Goal: Task Accomplishment & Management: Use online tool/utility

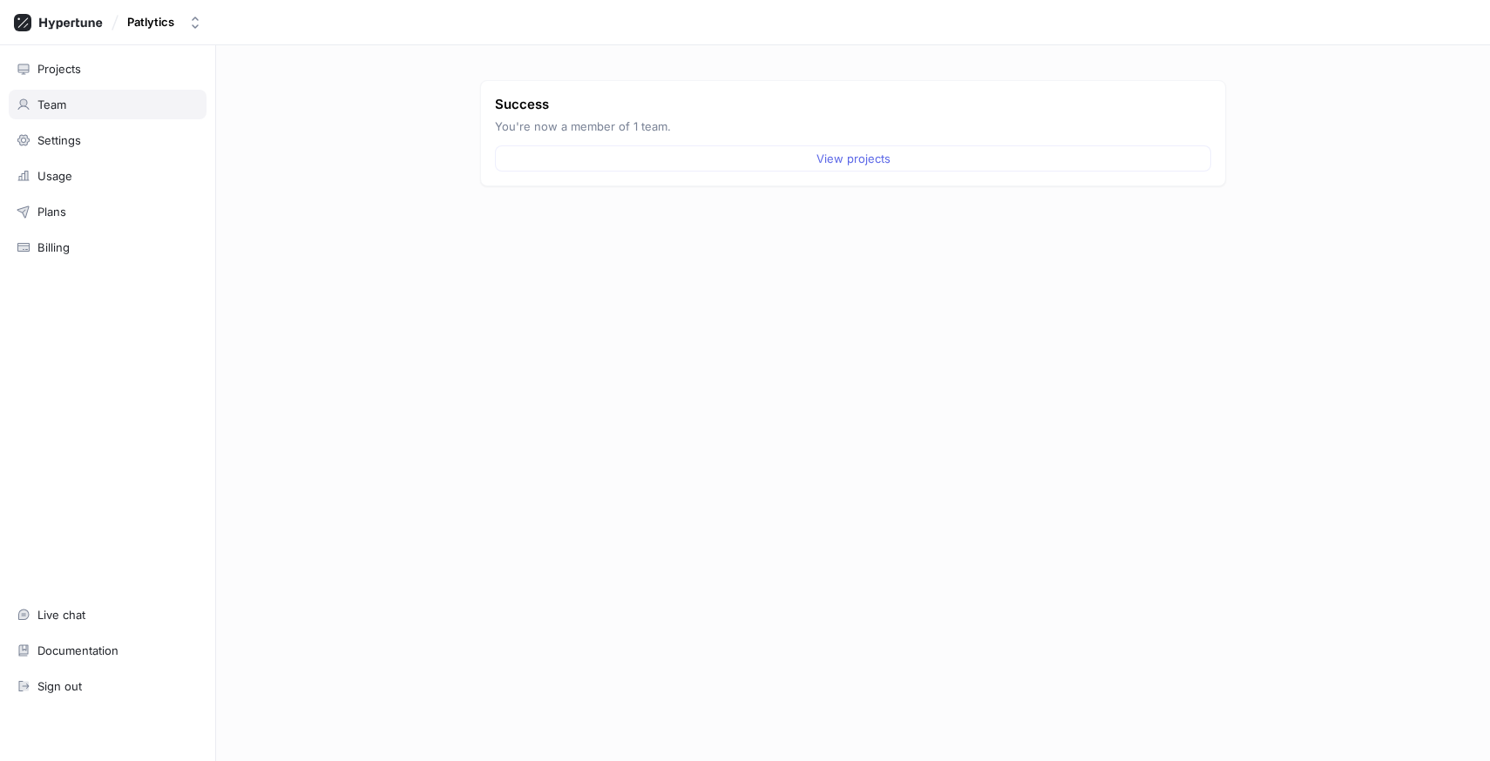
click at [51, 98] on div "Team" at bounding box center [51, 105] width 29 height 14
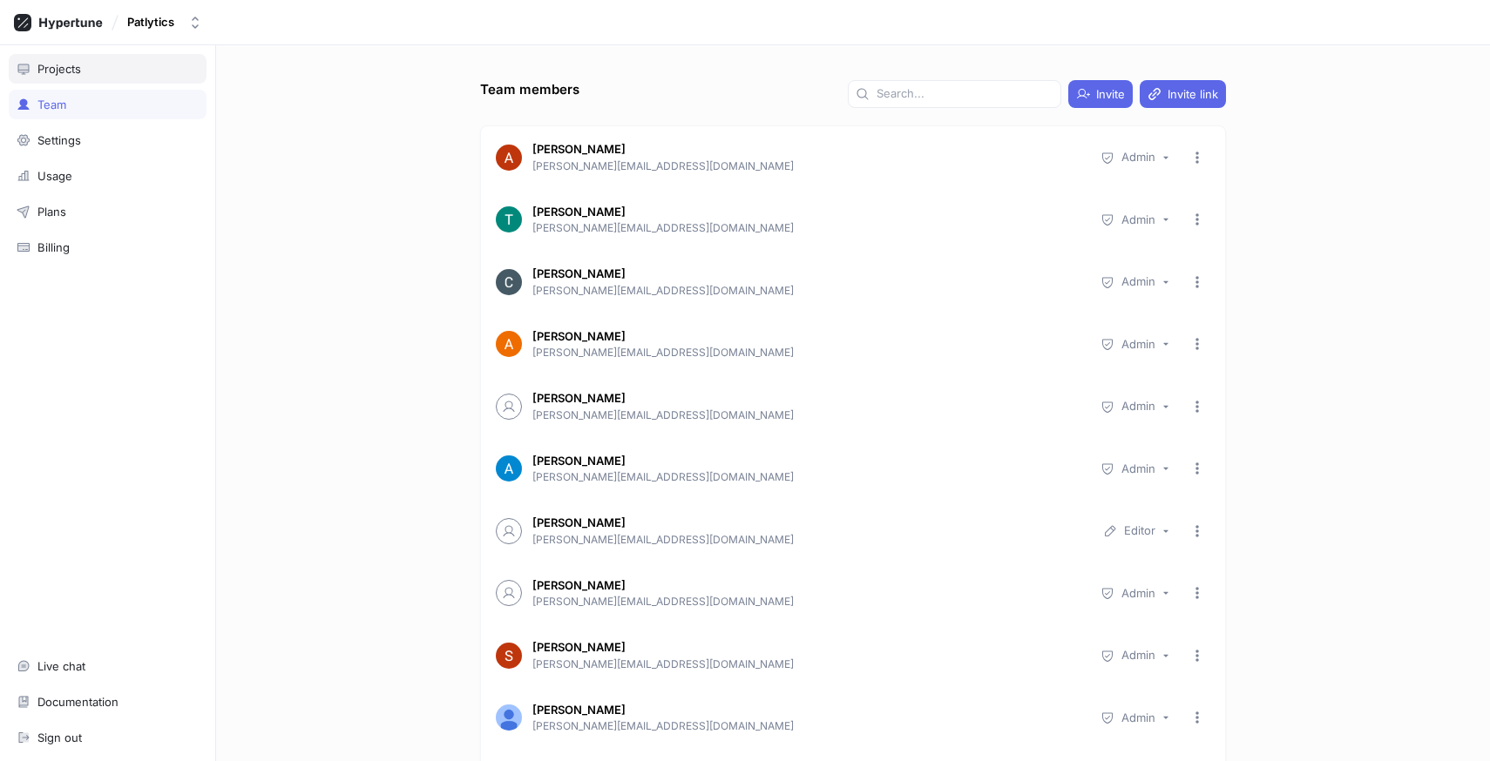
click at [123, 66] on div "Projects" at bounding box center [108, 69] width 182 height 14
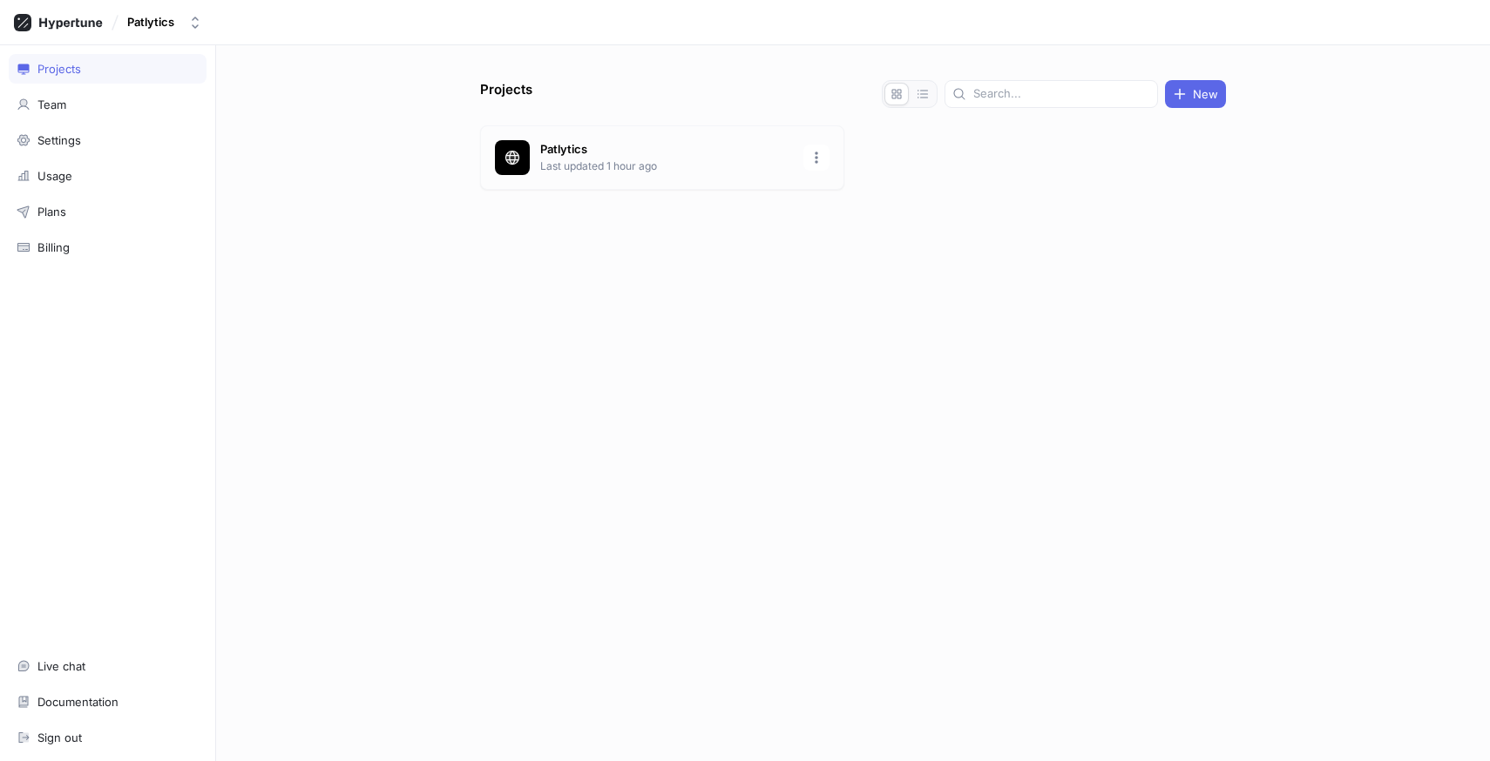
click at [575, 168] on p "Last updated 1 hour ago" at bounding box center [666, 167] width 253 height 16
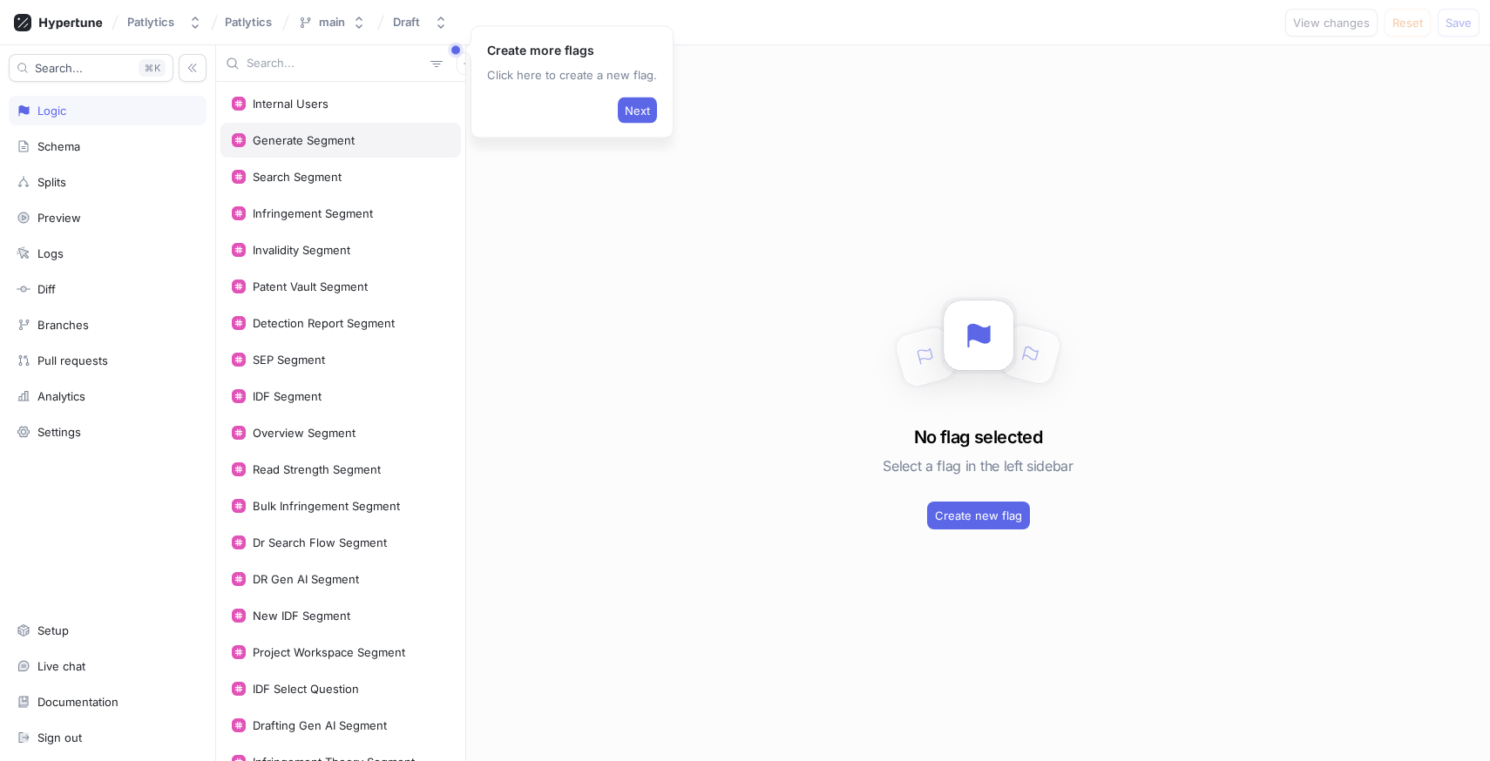
click at [291, 144] on div "Generate Segment" at bounding box center [304, 140] width 102 height 14
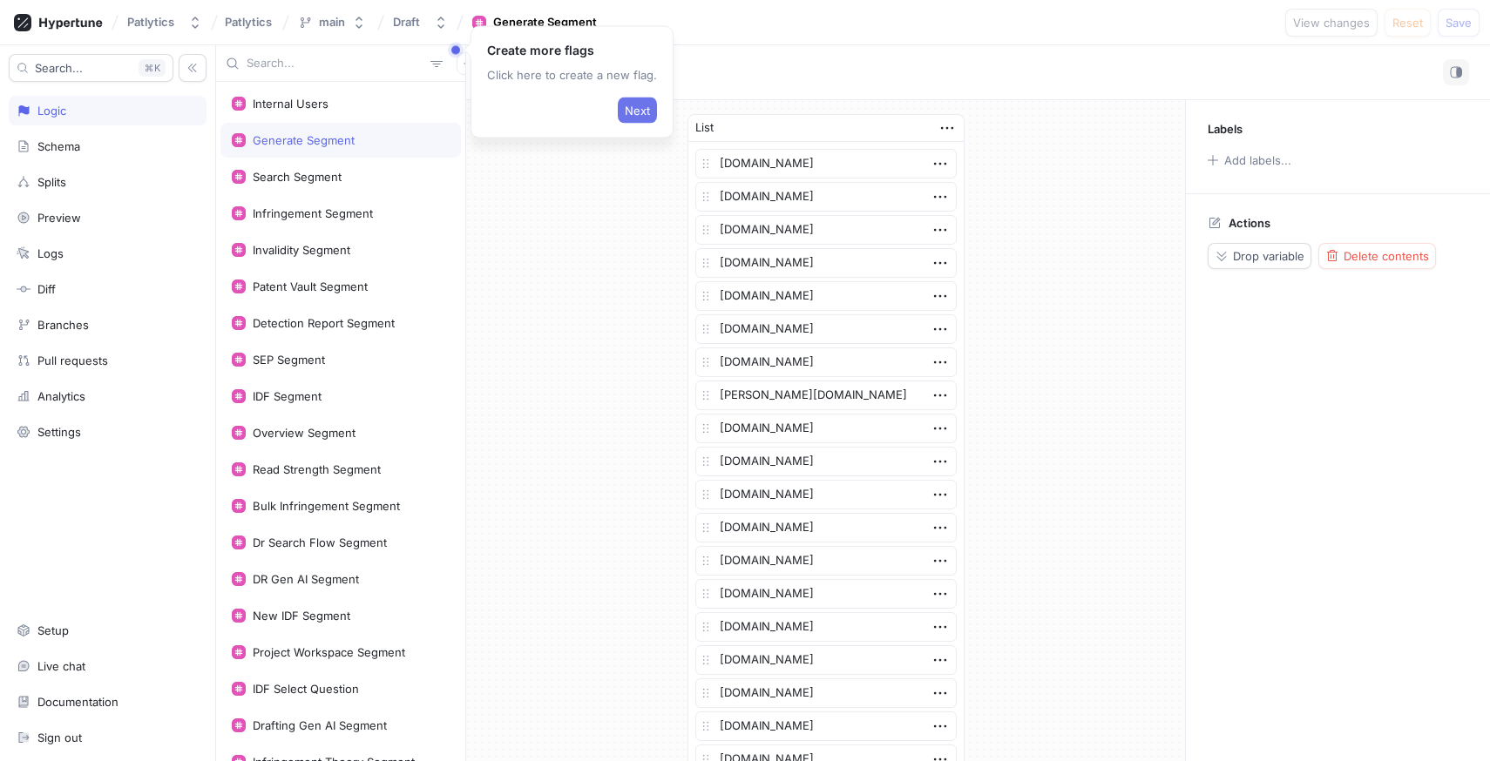
click at [637, 117] on button "Next" at bounding box center [637, 111] width 39 height 26
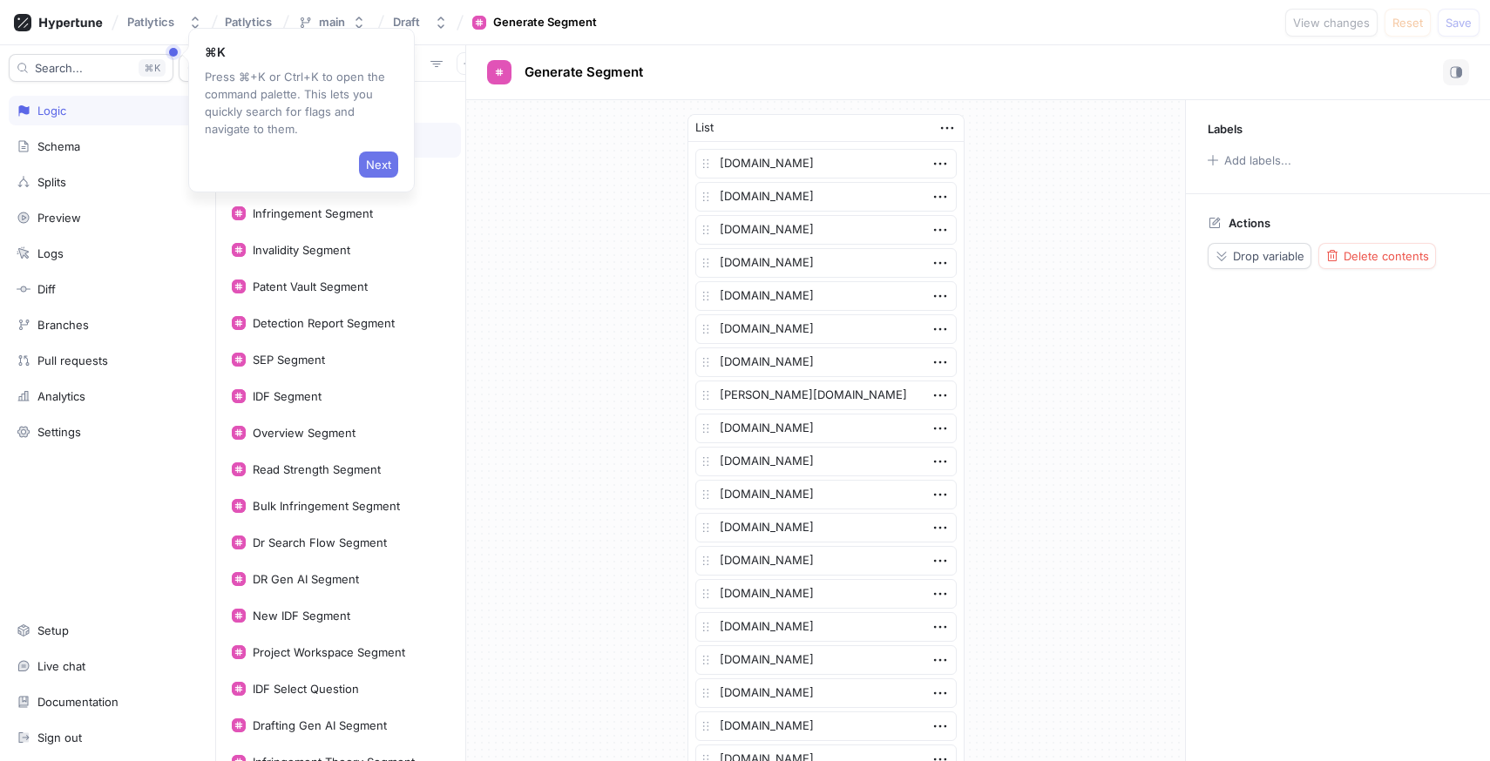
click at [385, 166] on span "Next" at bounding box center [378, 164] width 25 height 10
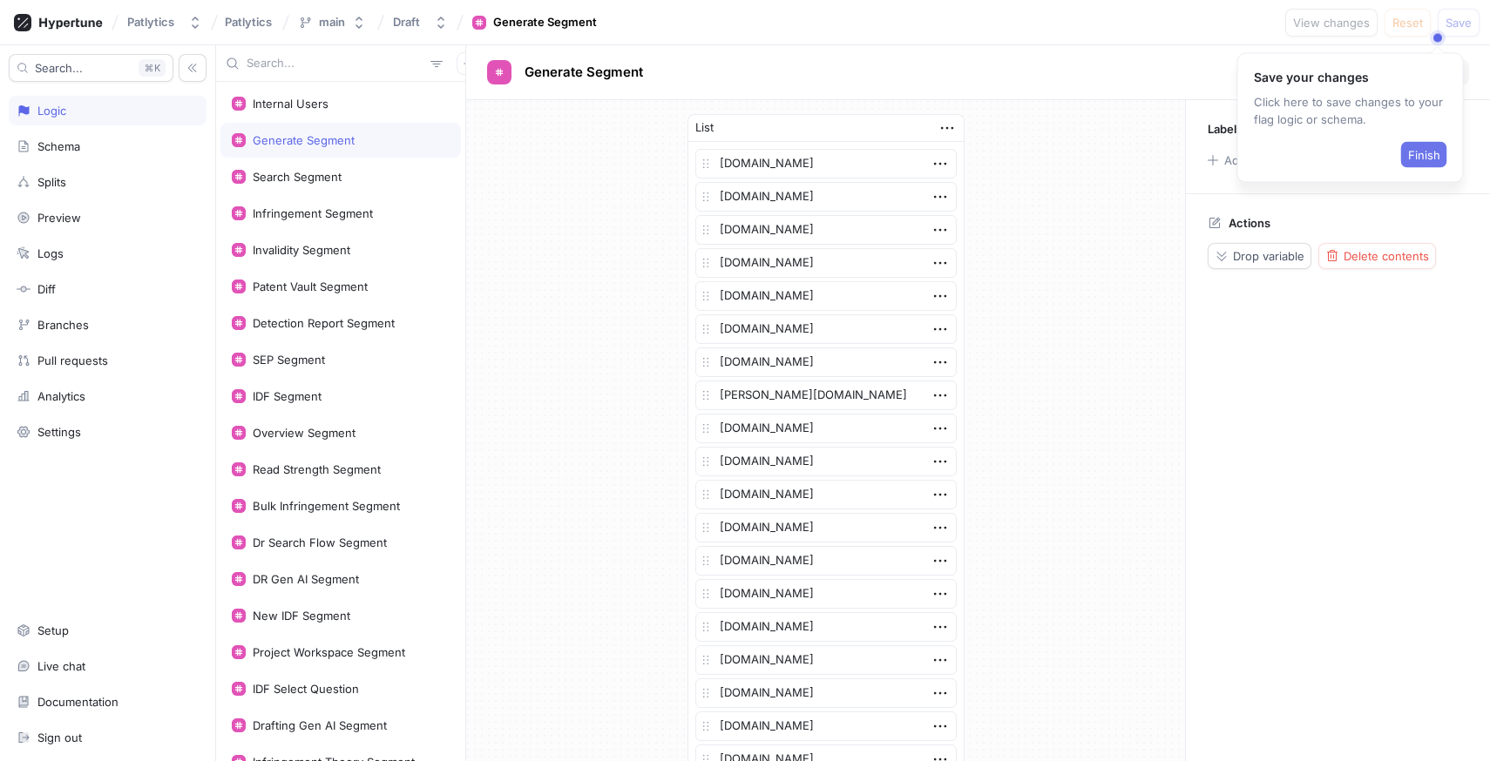
click at [1434, 159] on span "Finish" at bounding box center [1424, 155] width 32 height 10
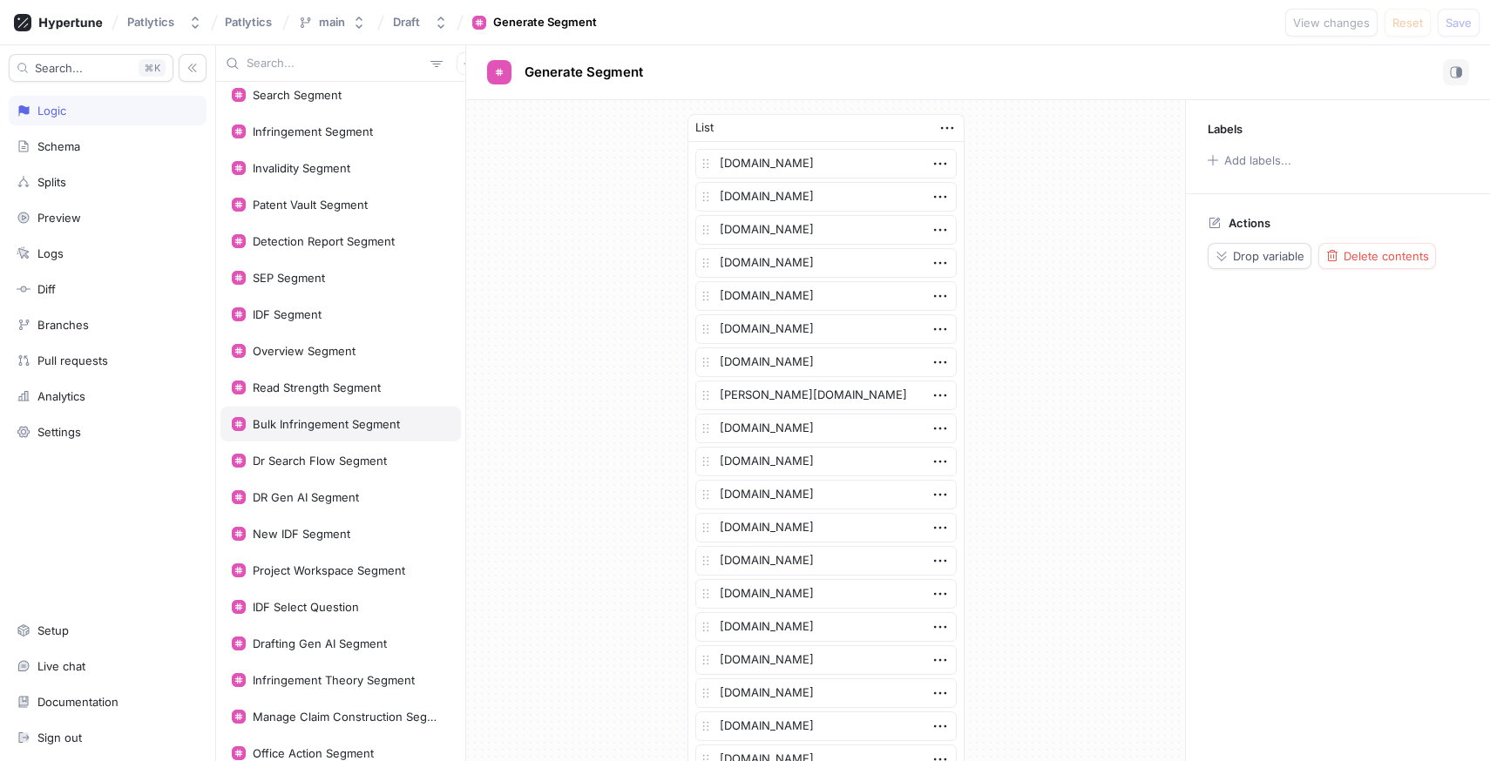
scroll to position [84, 0]
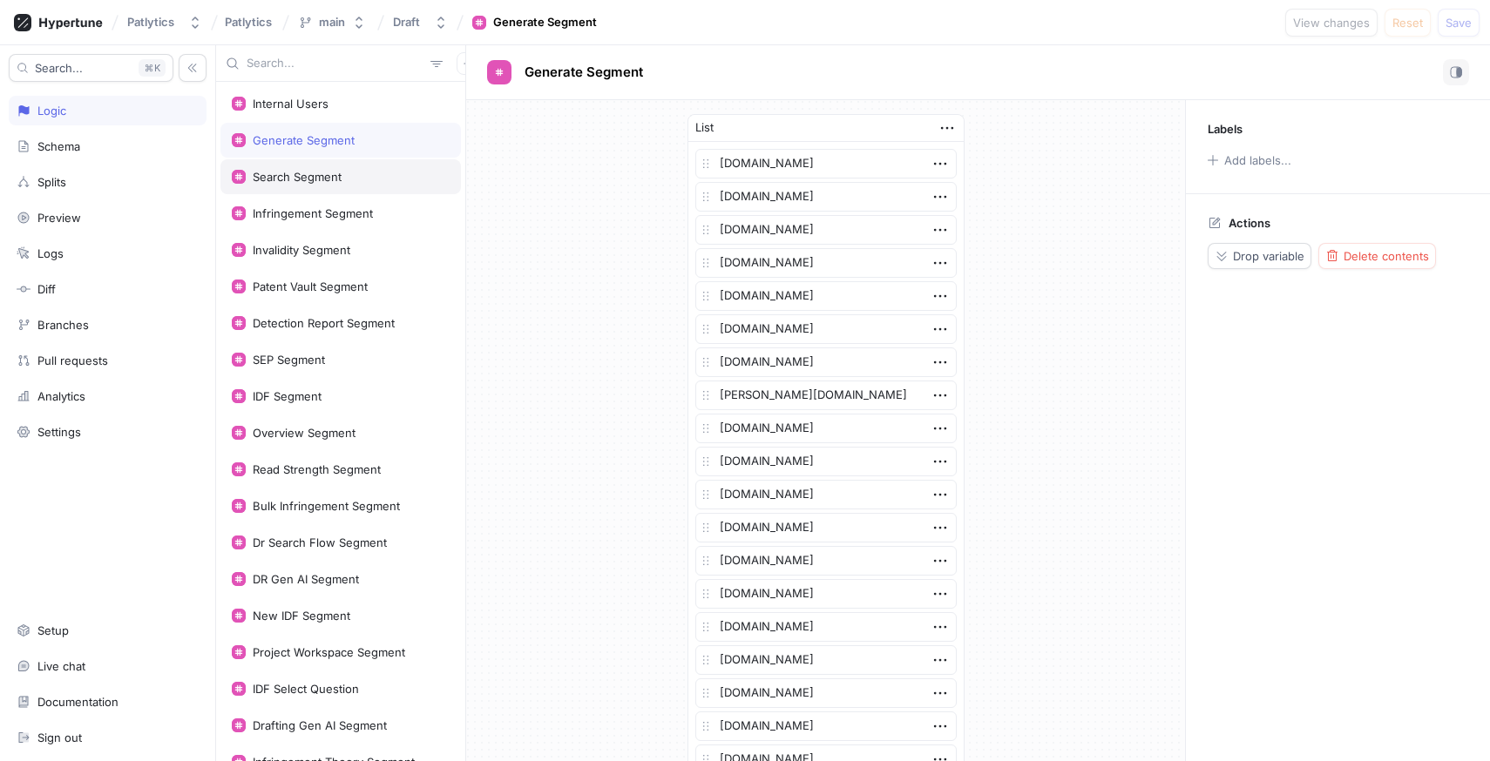
click at [342, 187] on div "Search Segment" at bounding box center [340, 176] width 240 height 35
click at [335, 223] on div "Infringement Segment" at bounding box center [340, 213] width 240 height 35
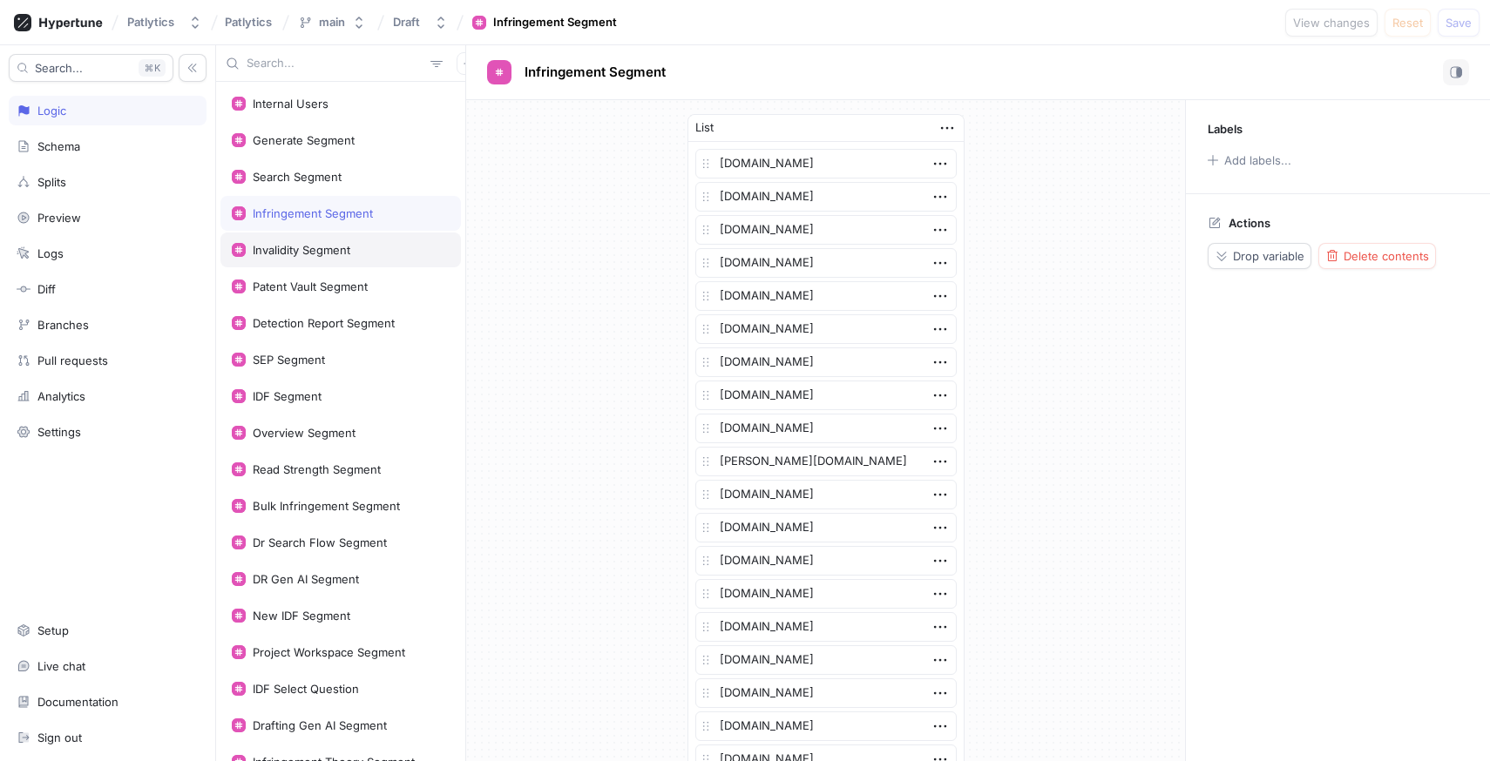
click at [330, 258] on div "Invalidity Segment" at bounding box center [340, 250] width 240 height 35
click at [322, 292] on div "Patent Vault Segment" at bounding box center [310, 287] width 115 height 14
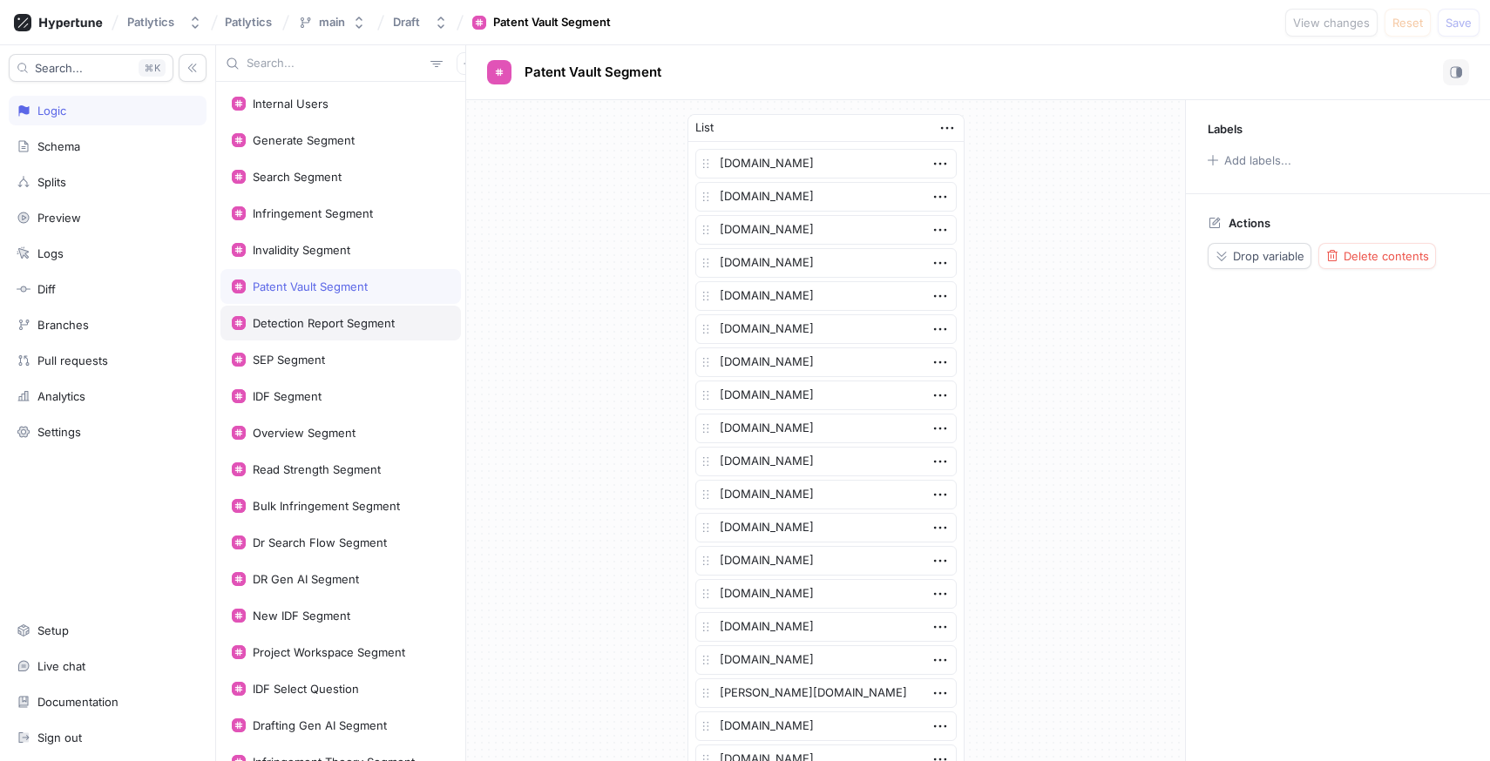
click at [328, 315] on div "Detection Report Segment" at bounding box center [340, 323] width 240 height 35
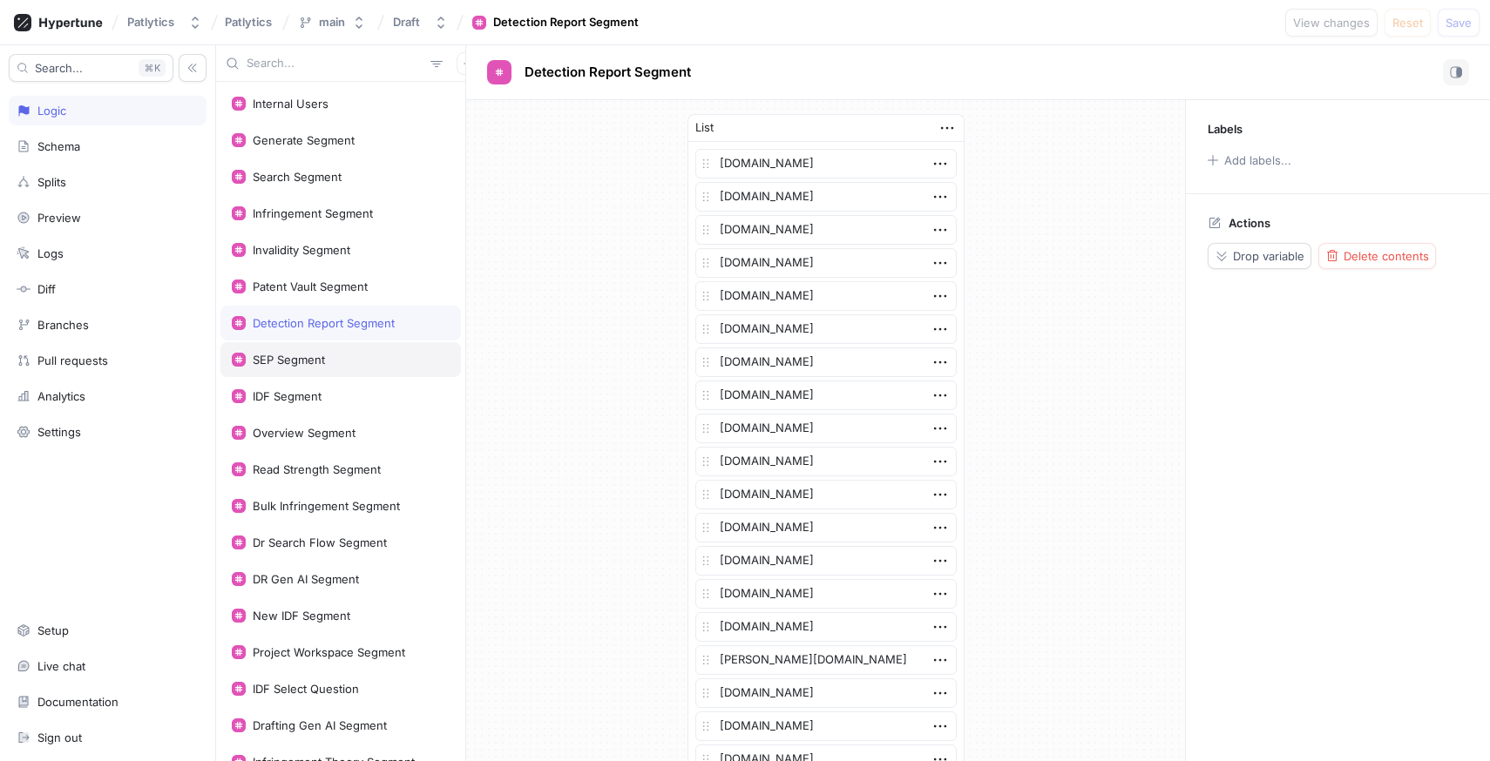
click at [329, 354] on div "SEP Segment" at bounding box center [341, 360] width 218 height 14
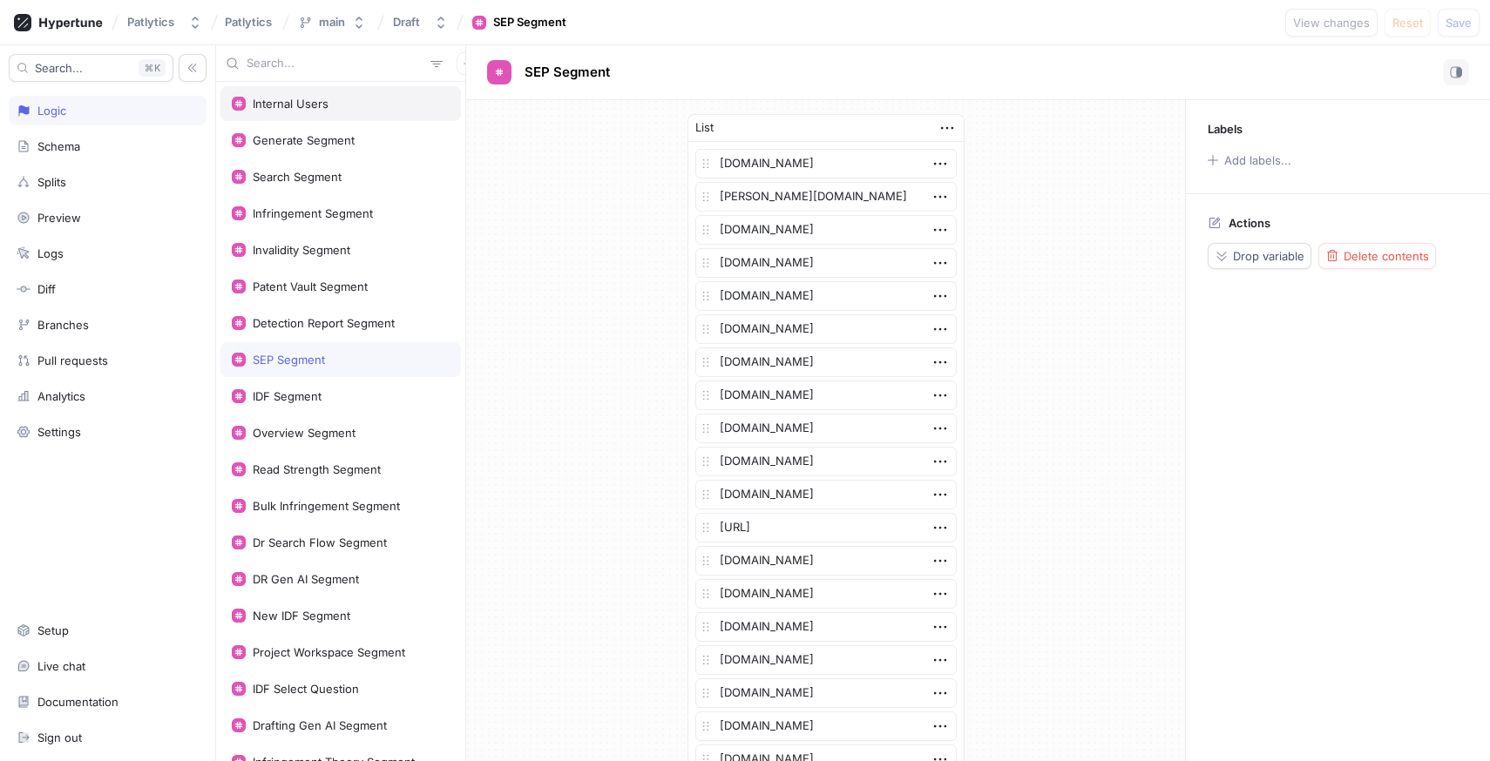
click at [342, 109] on div "Internal Users" at bounding box center [341, 104] width 218 height 14
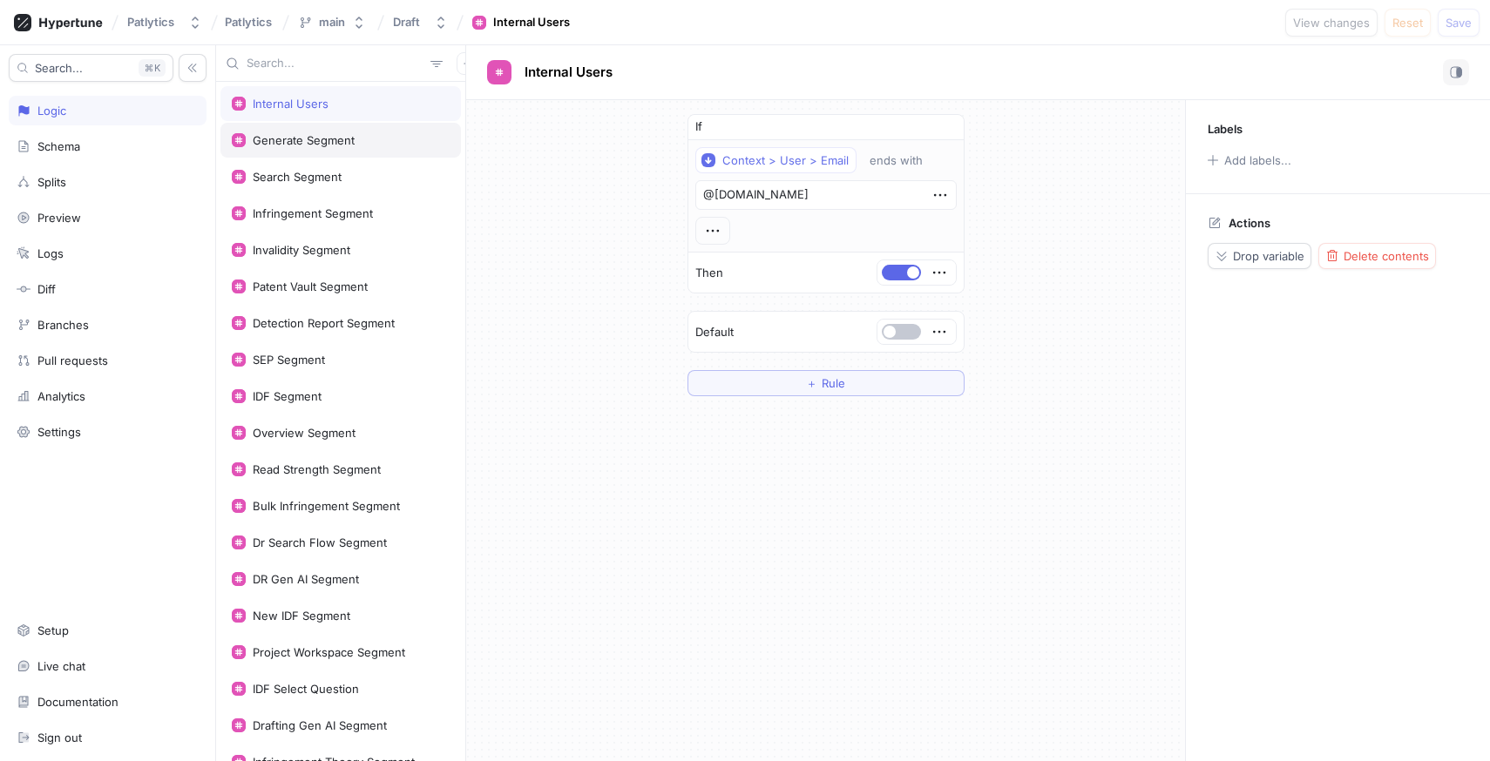
click at [351, 143] on div "Generate Segment" at bounding box center [304, 140] width 102 height 14
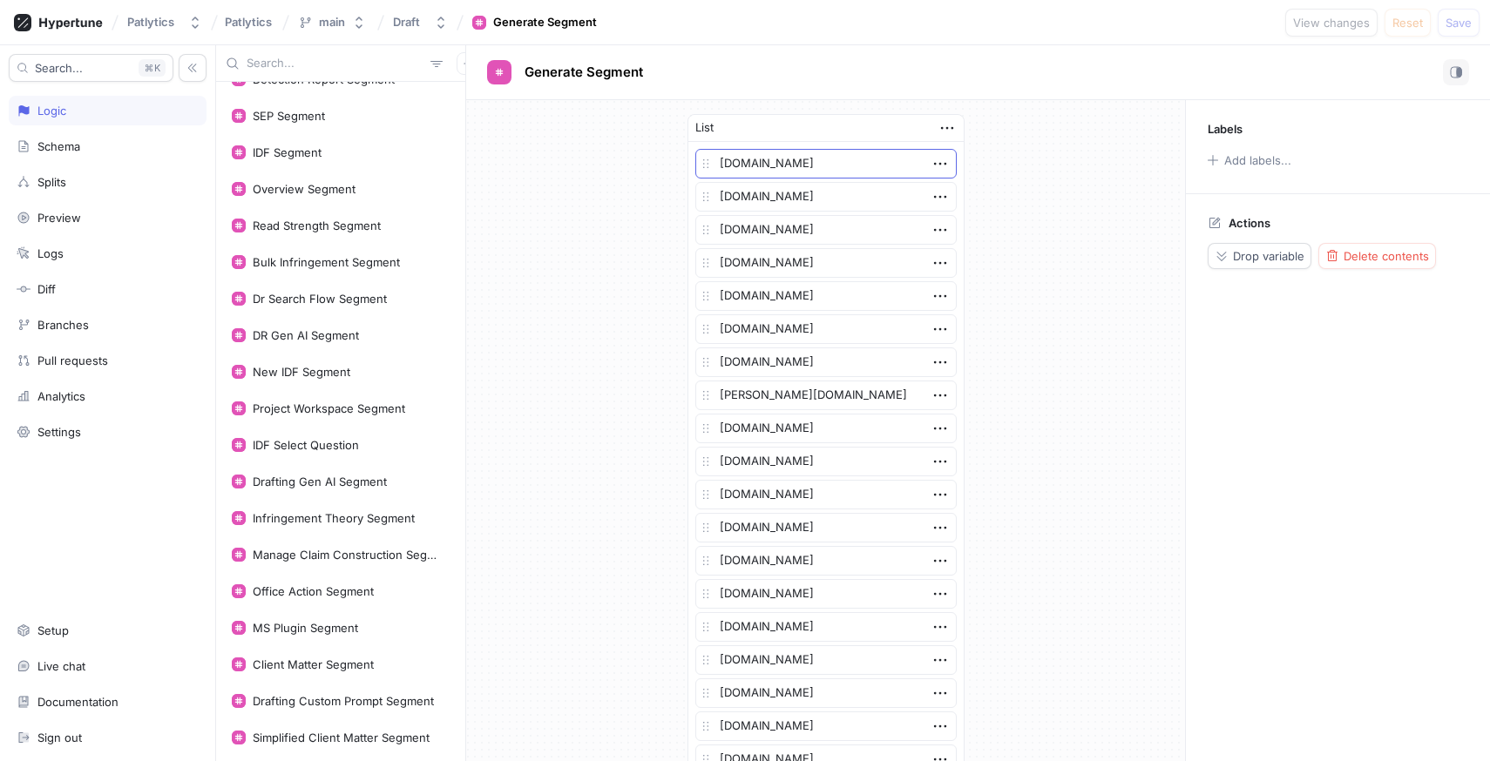
scroll to position [251, 0]
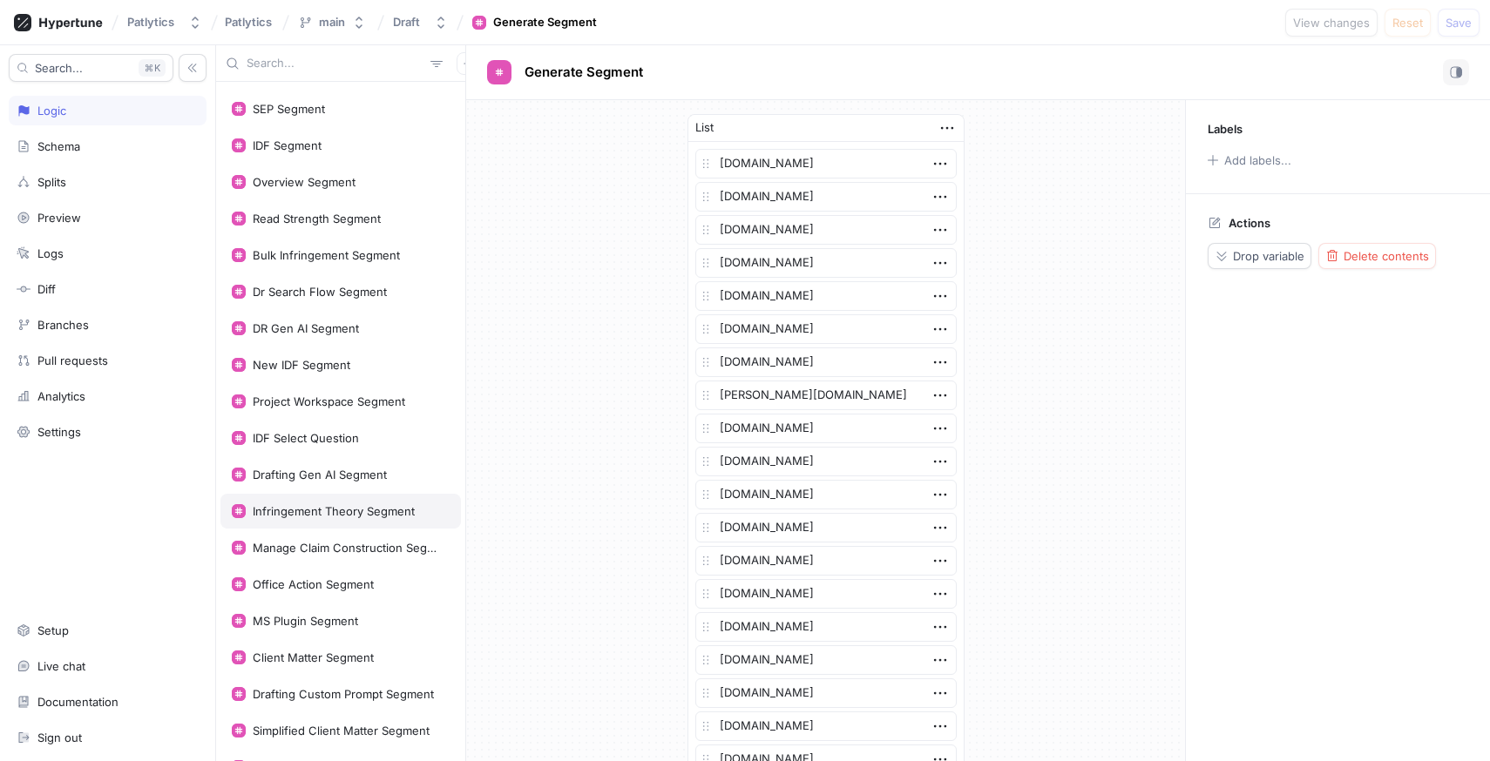
click at [373, 515] on div "Infringement Theory Segment" at bounding box center [334, 511] width 162 height 14
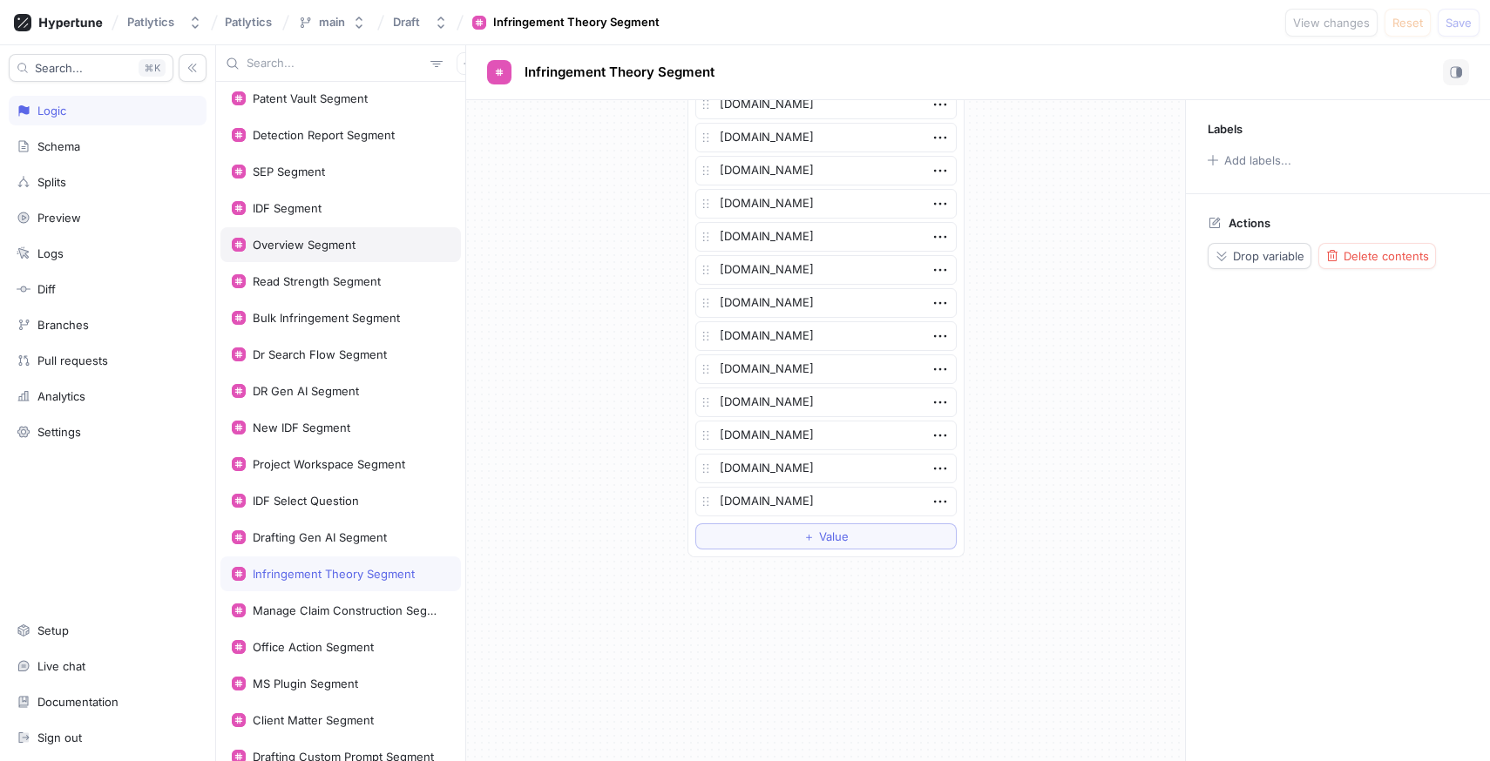
scroll to position [181, 0]
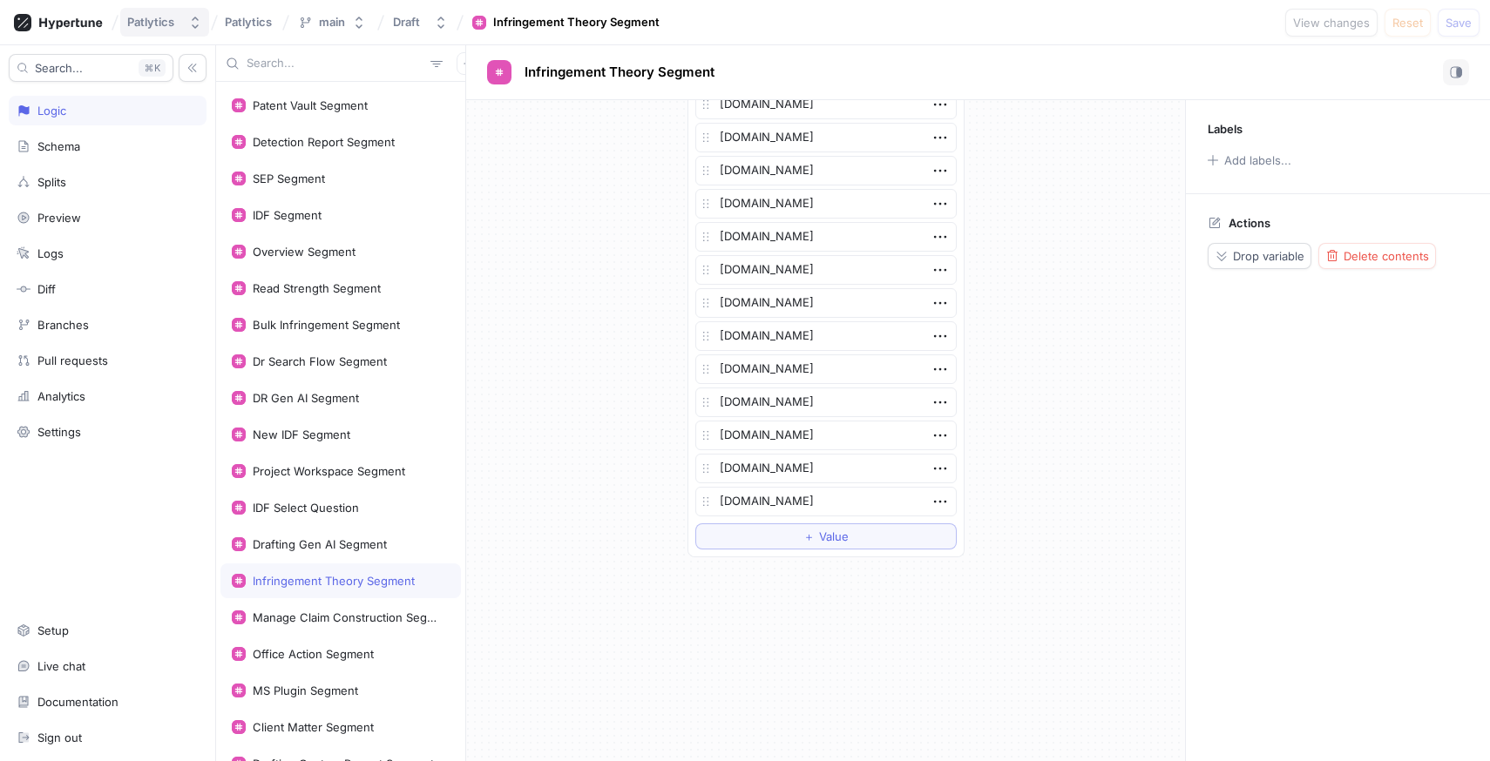
type textarea "x"
